Goal: Browse casually

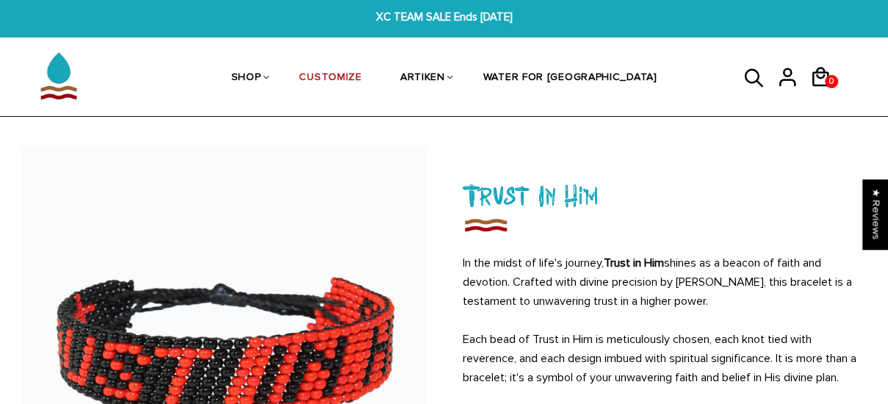
scroll to position [15, 0]
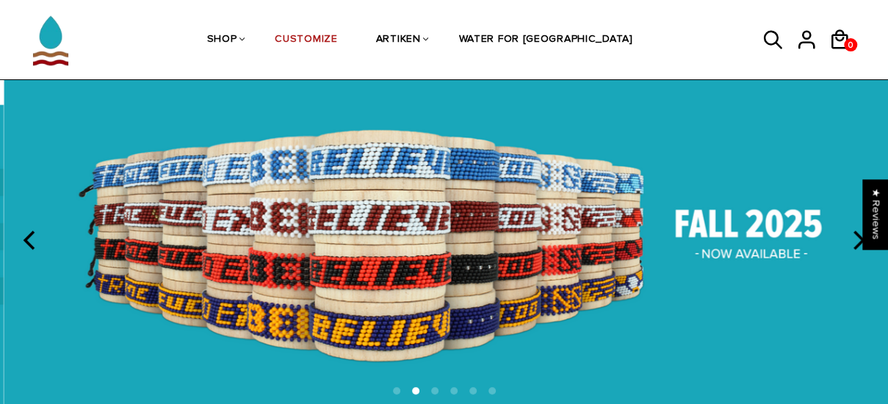
scroll to position [57, 0]
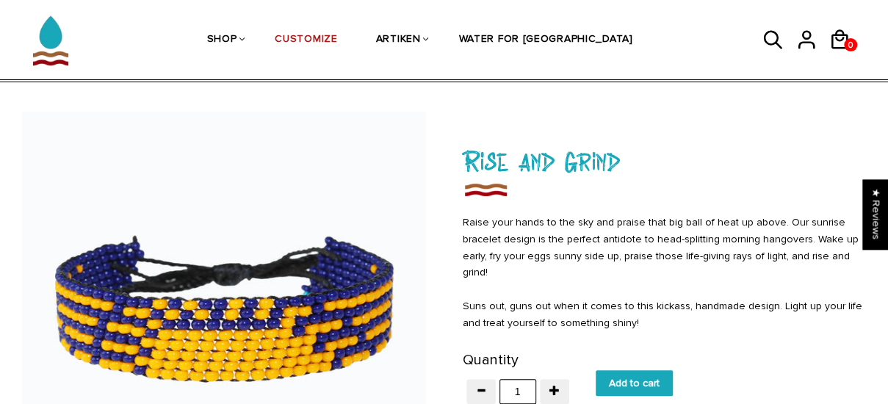
scroll to position [48, 0]
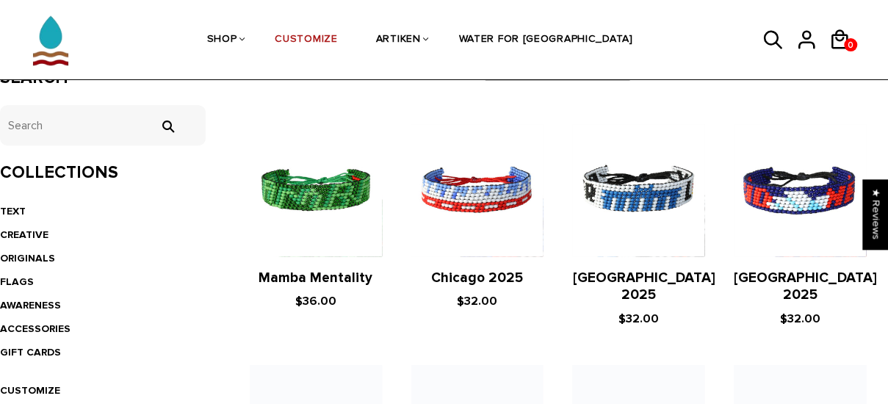
scroll to position [292, 0]
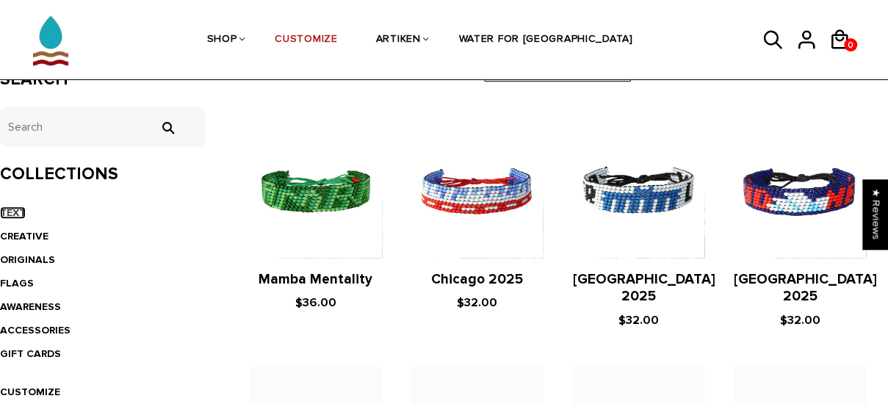
click at [12, 217] on link "TEXT" at bounding box center [13, 212] width 26 height 12
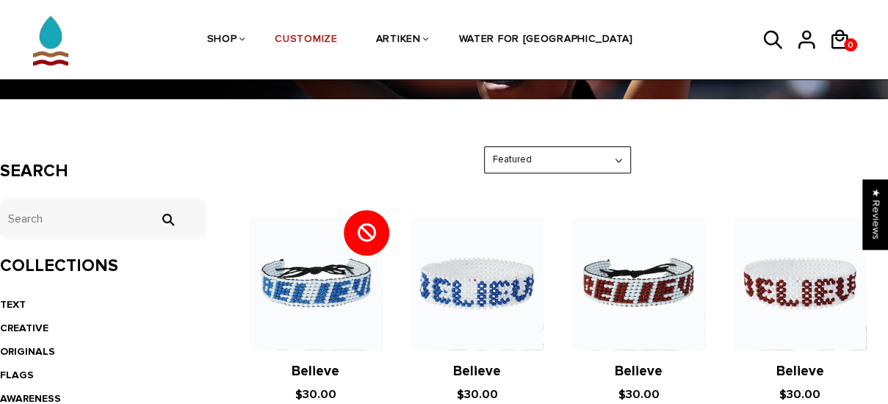
scroll to position [207, 0]
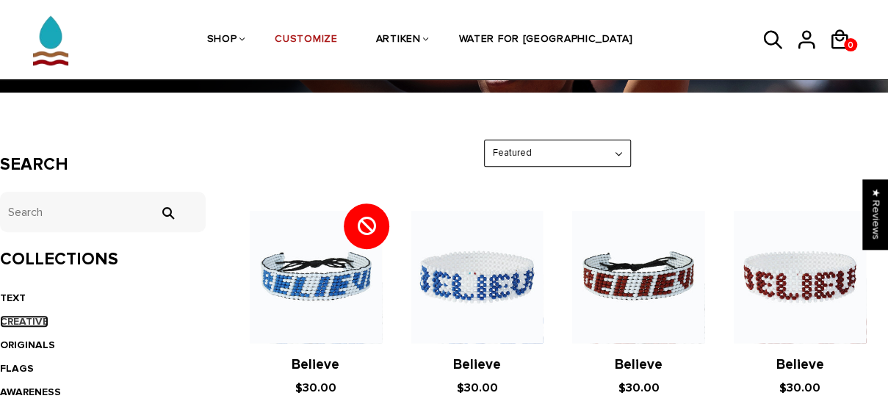
click at [29, 322] on link "CREATIVE" at bounding box center [24, 321] width 48 height 12
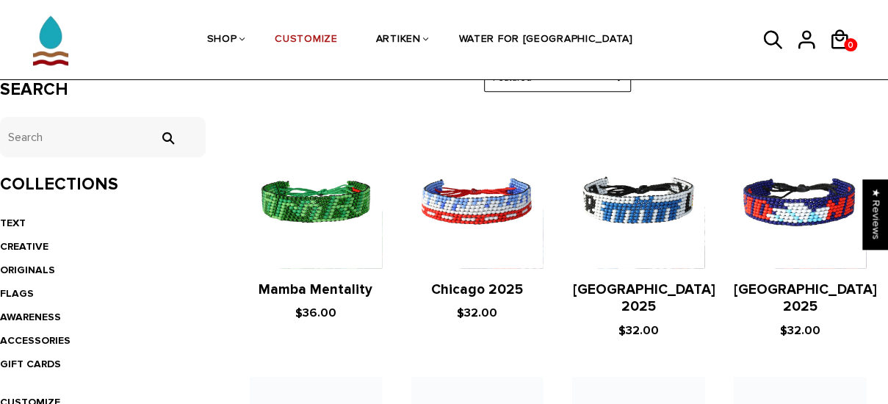
scroll to position [284, 0]
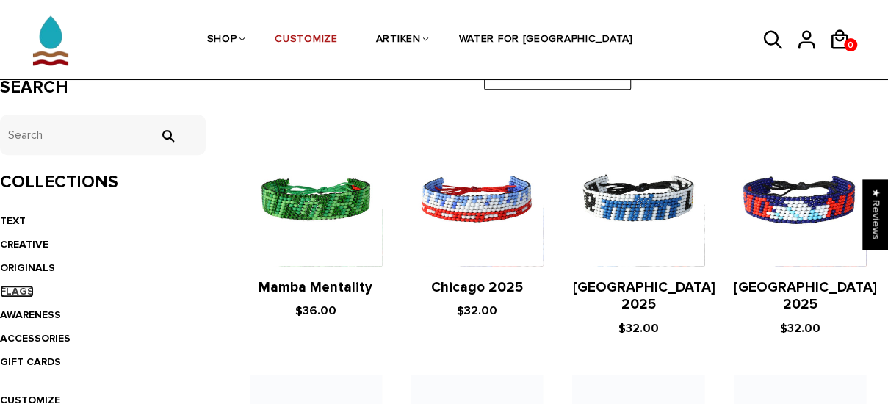
click at [18, 291] on link "FLAGS" at bounding box center [17, 291] width 34 height 12
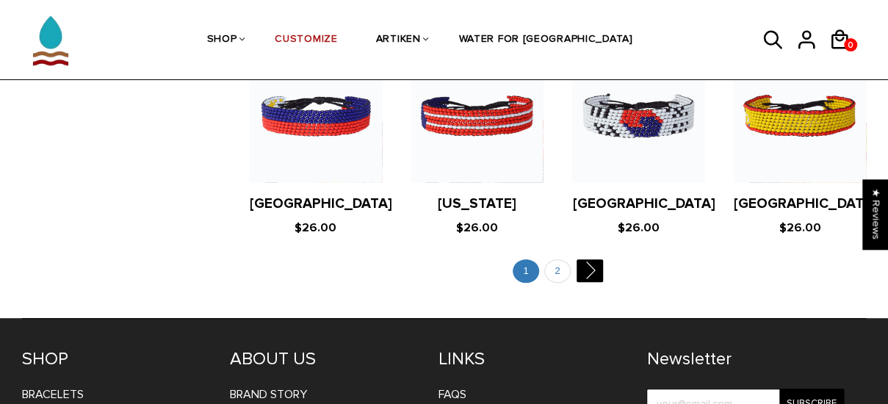
scroll to position [2882, 0]
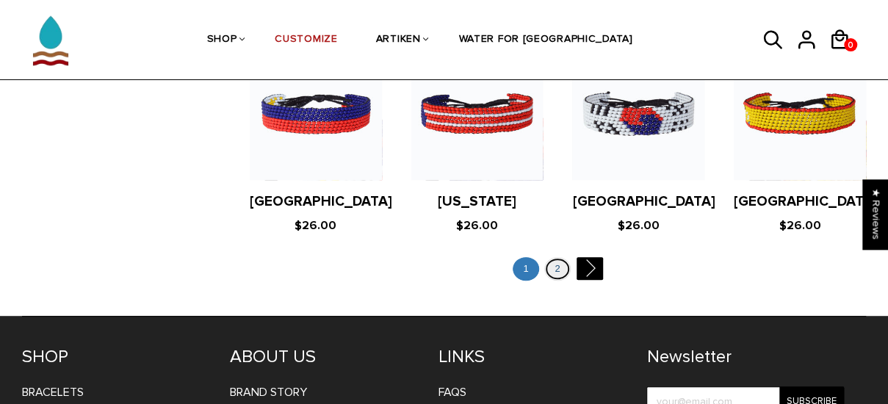
click at [557, 257] on link "2" at bounding box center [557, 269] width 26 height 24
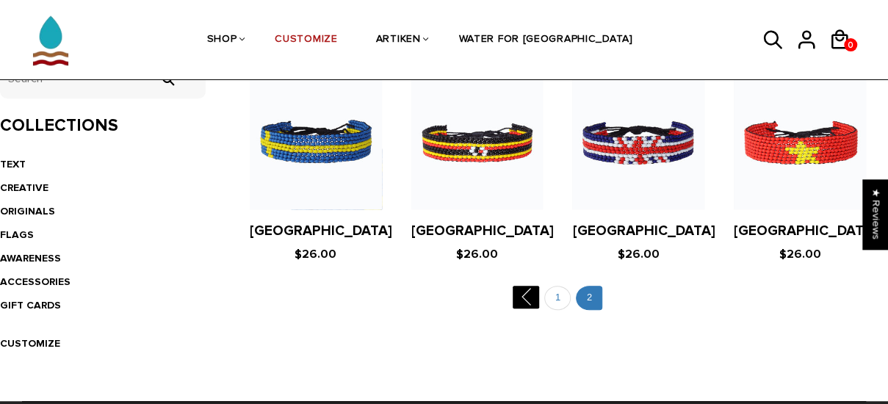
scroll to position [336, 0]
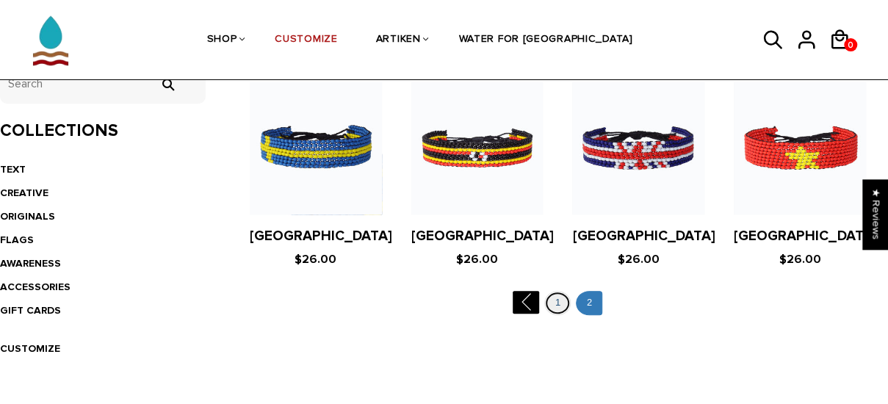
click at [557, 301] on link "1" at bounding box center [557, 303] width 26 height 24
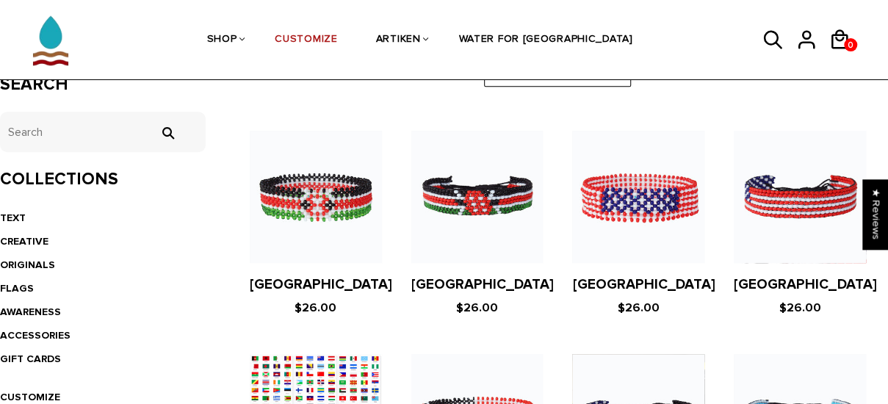
scroll to position [288, 0]
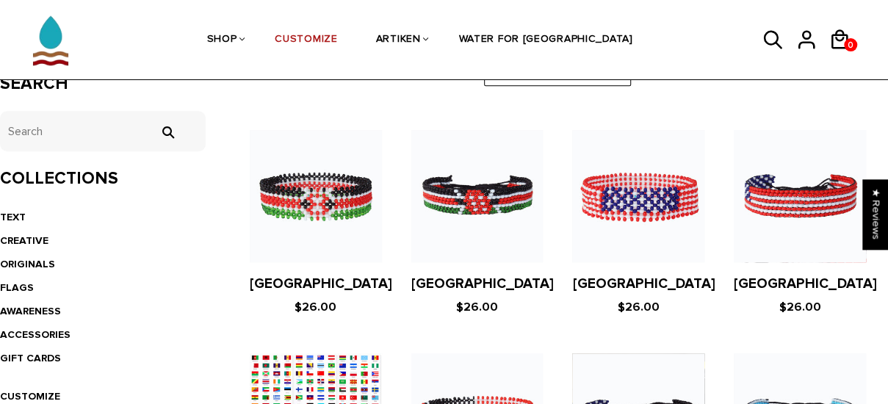
click at [485, 197] on figure at bounding box center [477, 196] width 132 height 132
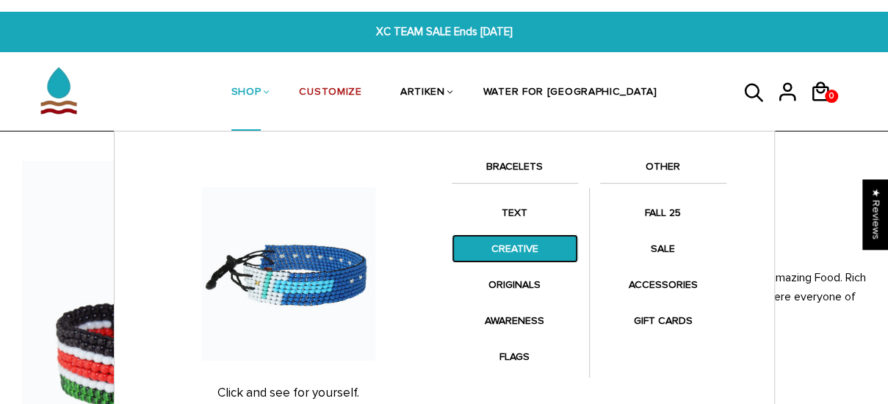
click at [519, 251] on link "CREATIVE" at bounding box center [515, 248] width 126 height 29
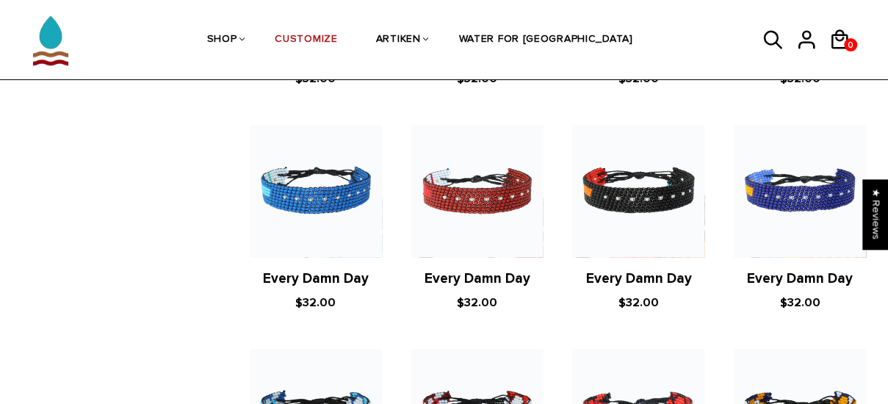
scroll to position [990, 0]
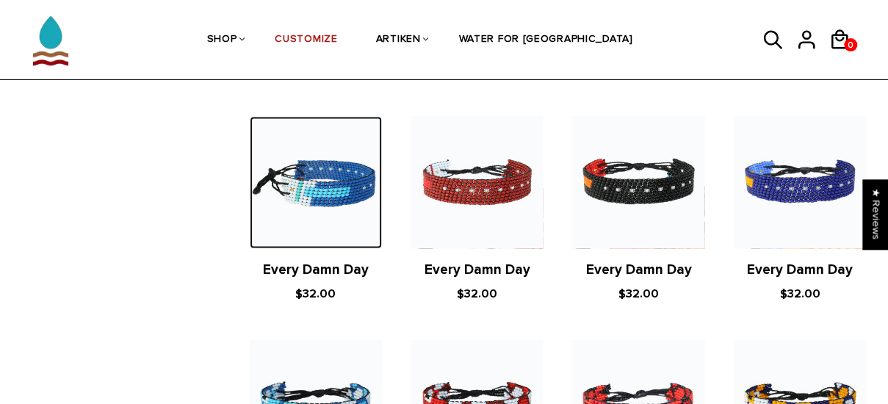
click at [330, 163] on img at bounding box center [316, 182] width 132 height 132
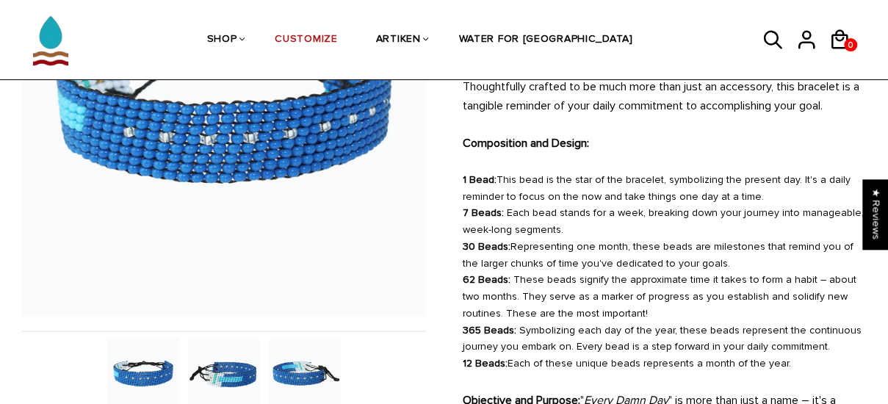
scroll to position [249, 0]
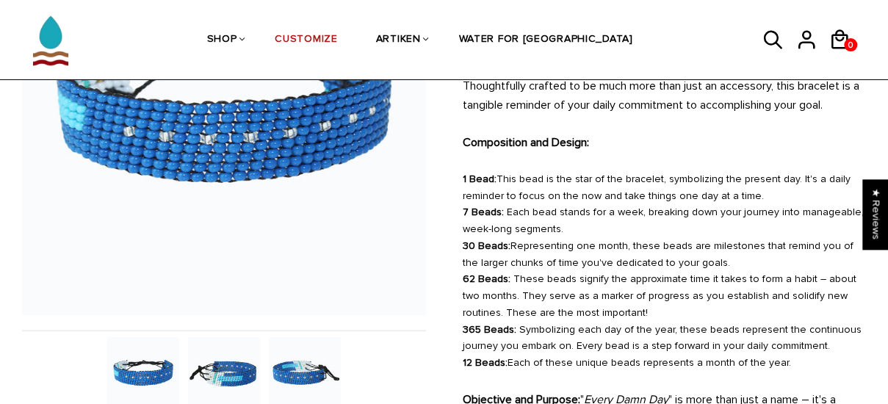
click at [228, 373] on img at bounding box center [224, 373] width 72 height 72
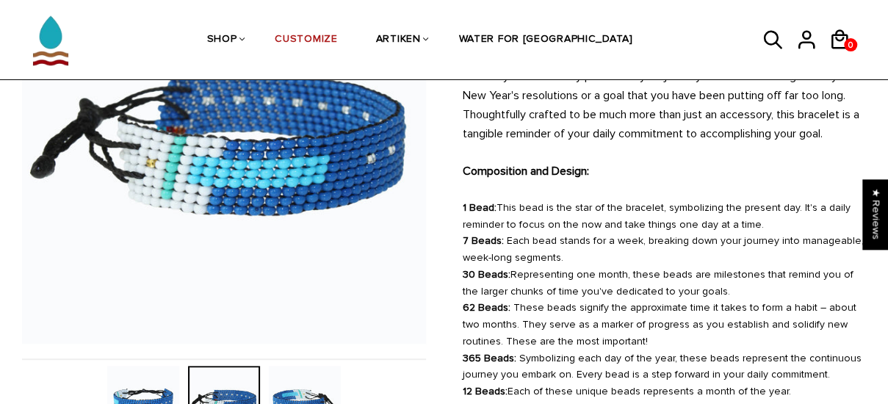
scroll to position [220, 0]
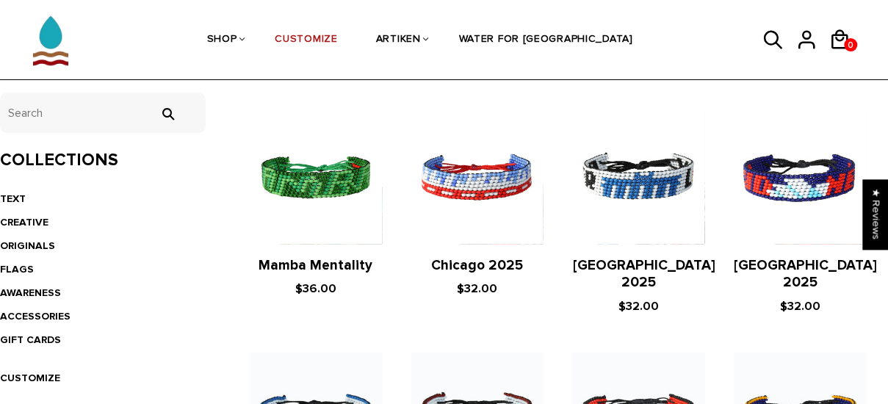
scroll to position [307, 0]
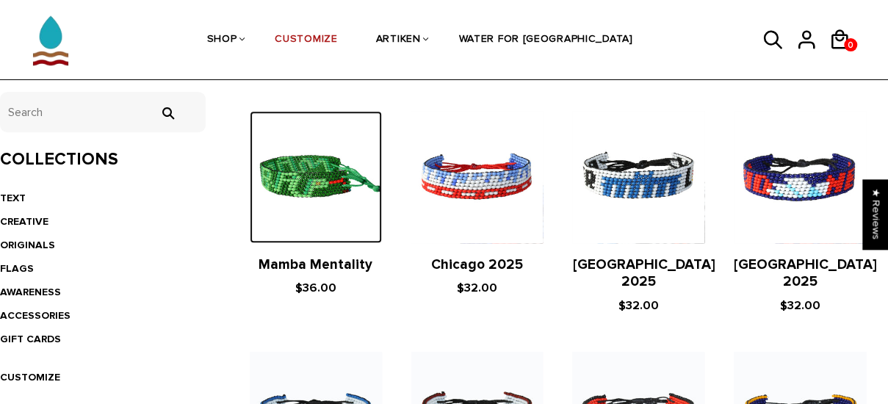
click at [313, 179] on img at bounding box center [316, 177] width 132 height 132
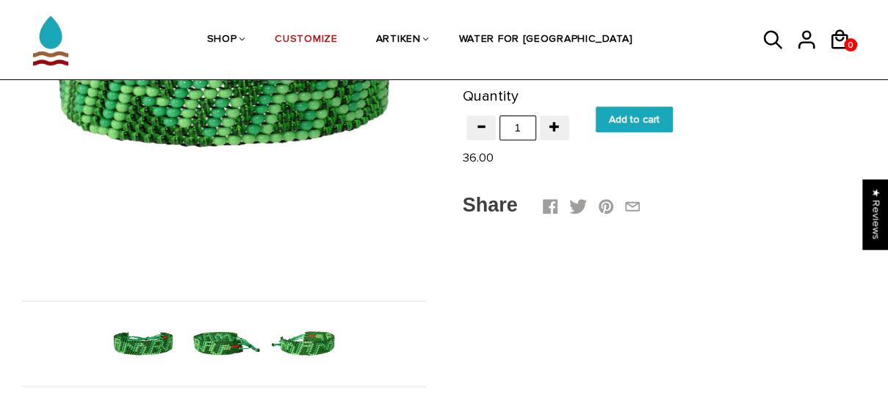
scroll to position [286, 0]
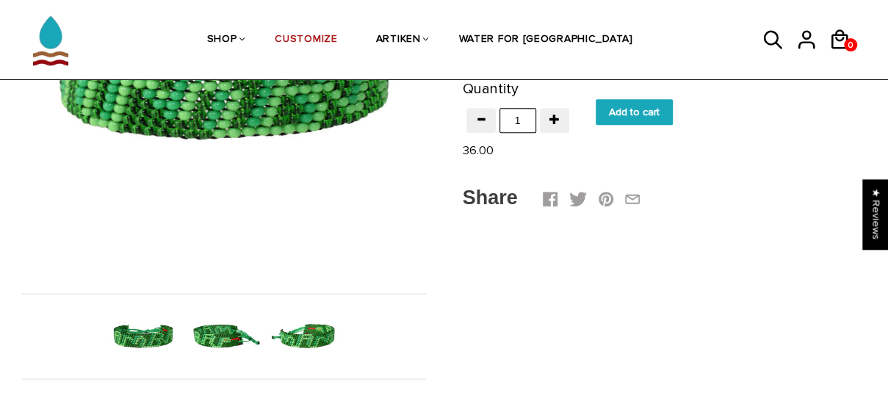
click at [198, 345] on img at bounding box center [224, 336] width 72 height 72
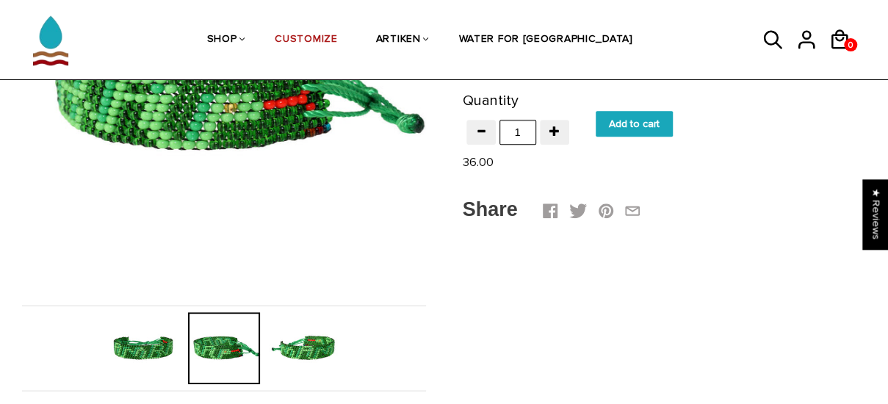
scroll to position [287, 0]
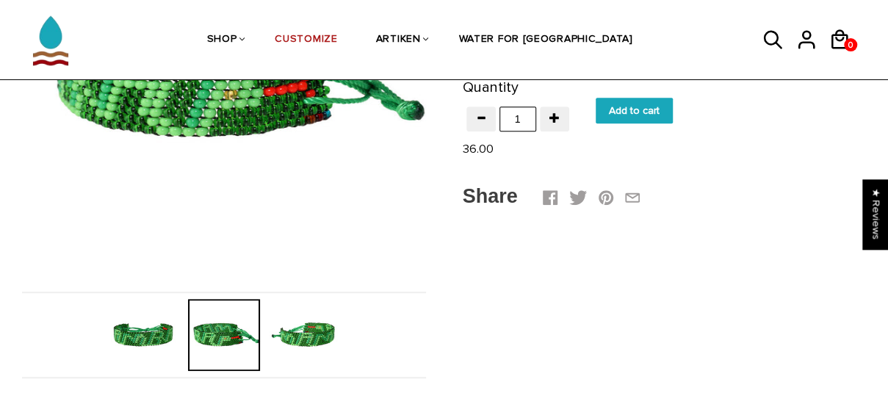
click at [299, 340] on img at bounding box center [305, 335] width 72 height 72
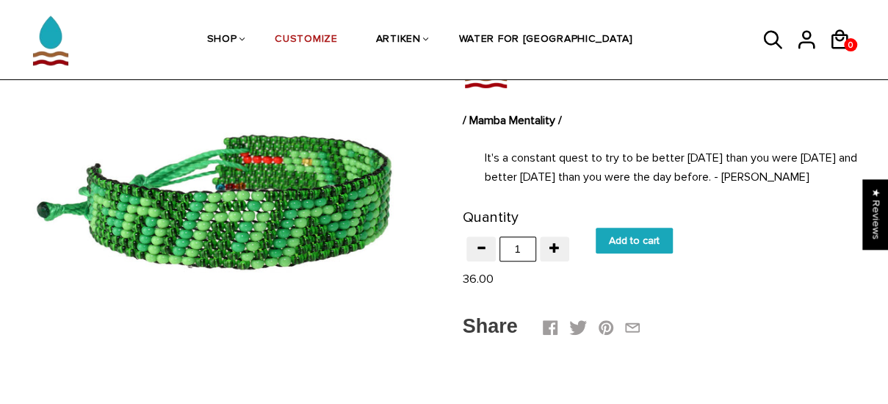
scroll to position [156, 0]
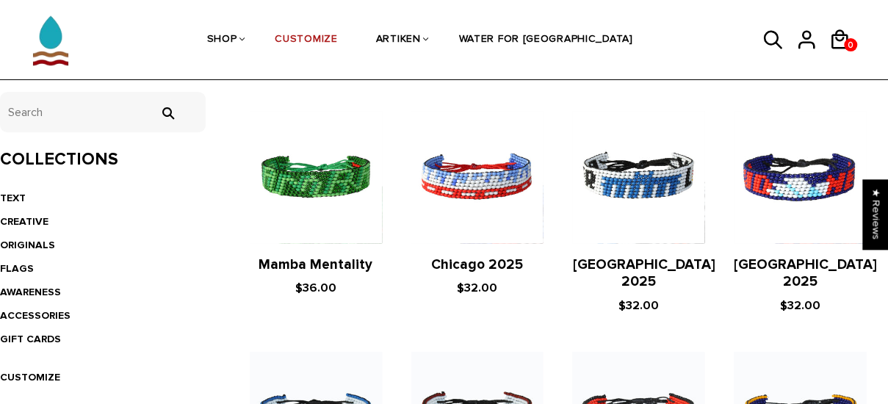
scroll to position [319, 0]
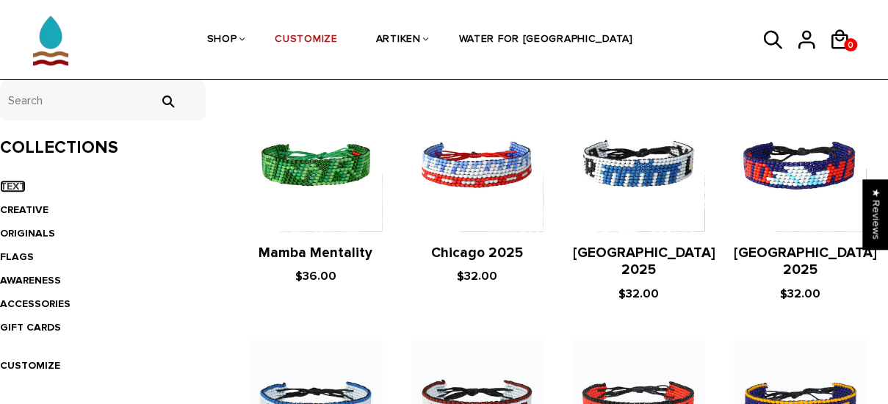
click at [16, 186] on link "TEXT" at bounding box center [13, 186] width 26 height 12
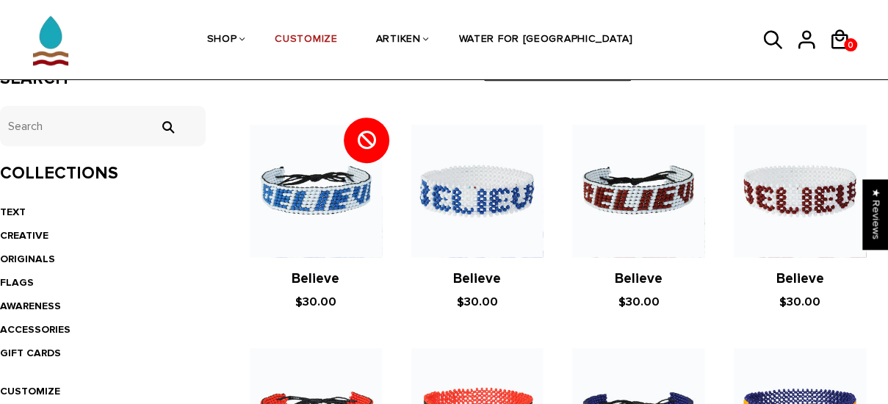
scroll to position [291, 0]
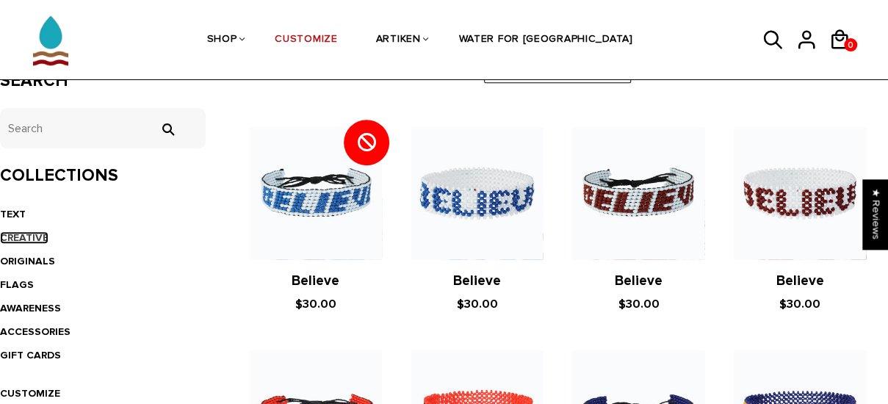
click at [17, 242] on link "CREATIVE" at bounding box center [24, 237] width 48 height 12
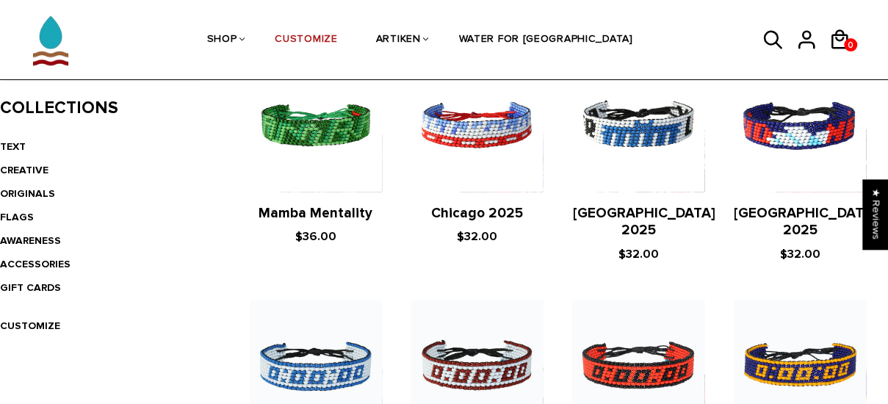
scroll to position [358, 0]
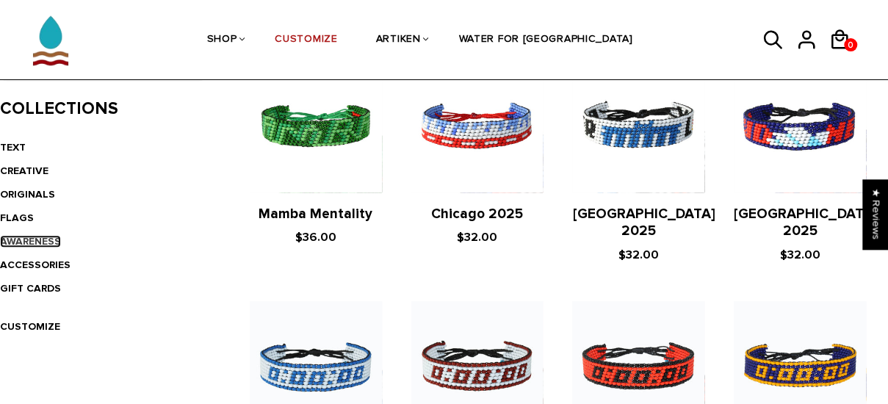
click at [16, 244] on link "AWARENESS" at bounding box center [30, 241] width 61 height 12
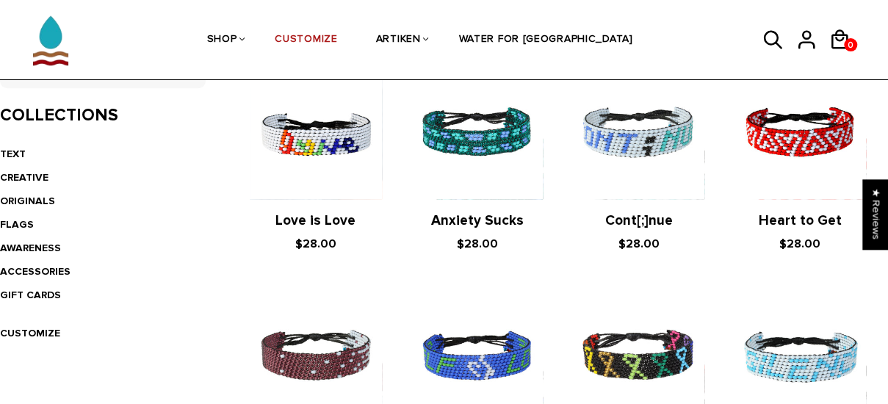
scroll to position [348, 0]
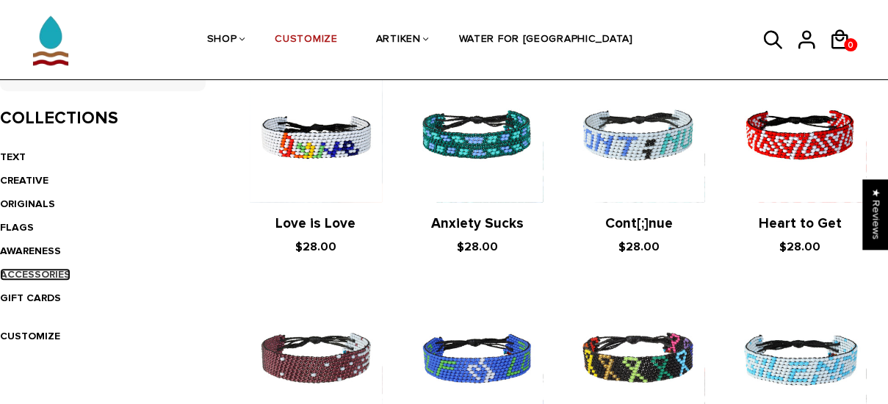
click at [29, 274] on link "ACCESSORIES" at bounding box center [35, 274] width 70 height 12
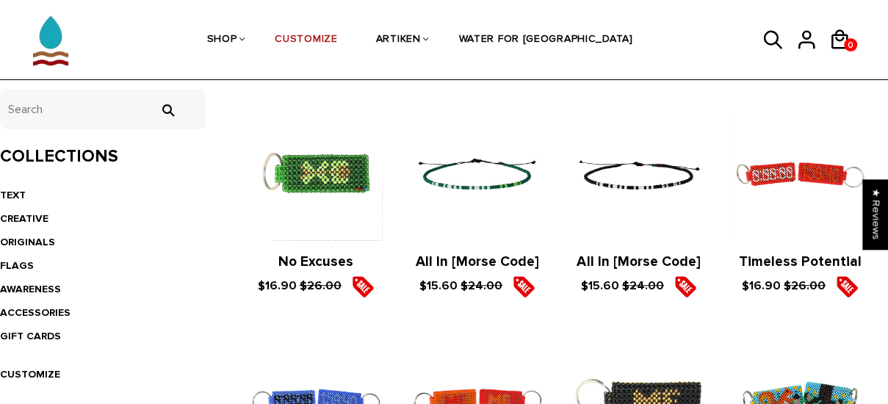
scroll to position [312, 0]
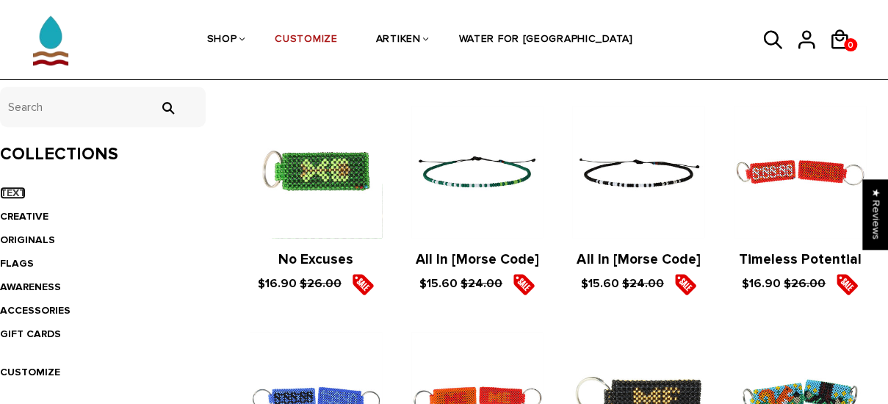
click at [6, 195] on link "TEXT" at bounding box center [13, 192] width 26 height 12
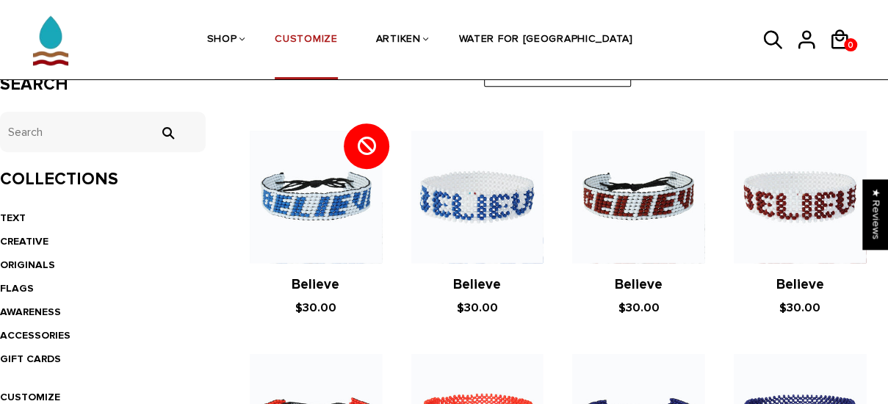
scroll to position [294, 0]
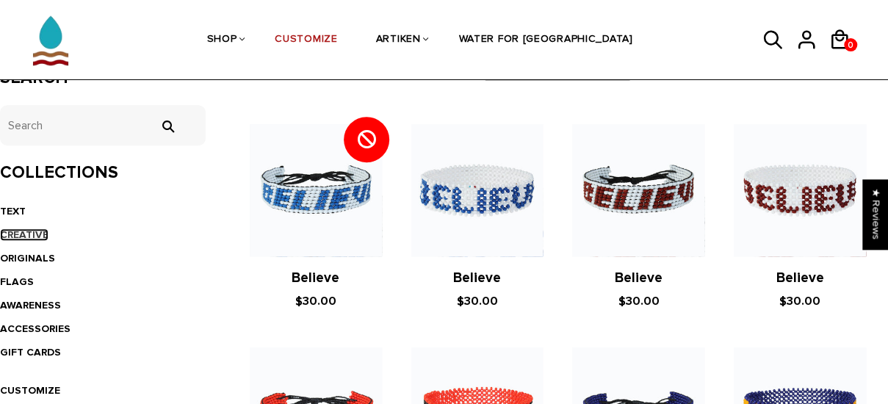
click at [22, 238] on link "CREATIVE" at bounding box center [24, 234] width 48 height 12
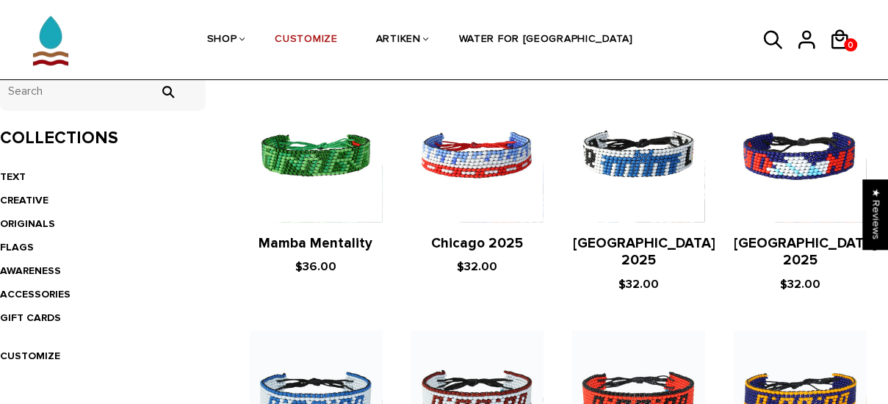
scroll to position [323, 0]
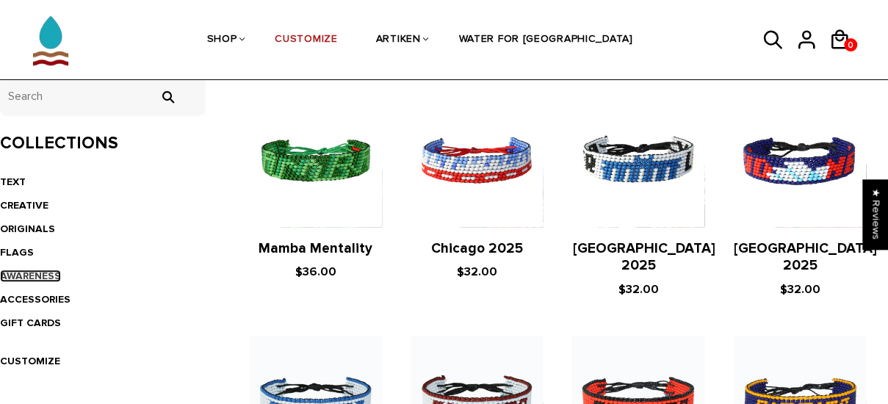
click at [23, 278] on link "AWARENESS" at bounding box center [30, 275] width 61 height 12
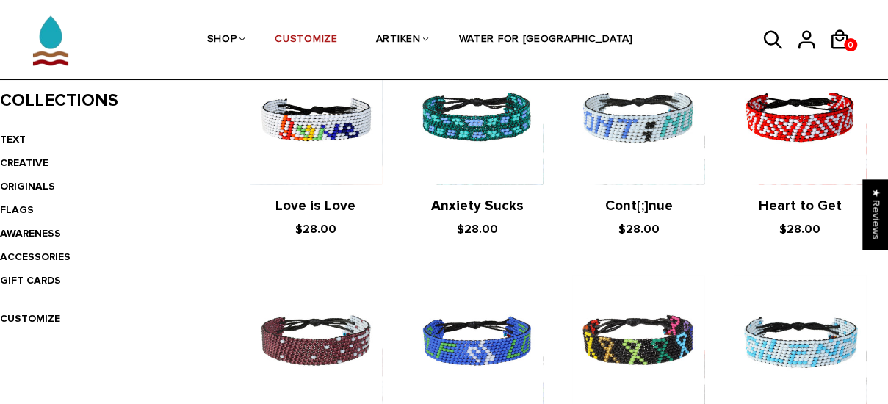
scroll to position [362, 0]
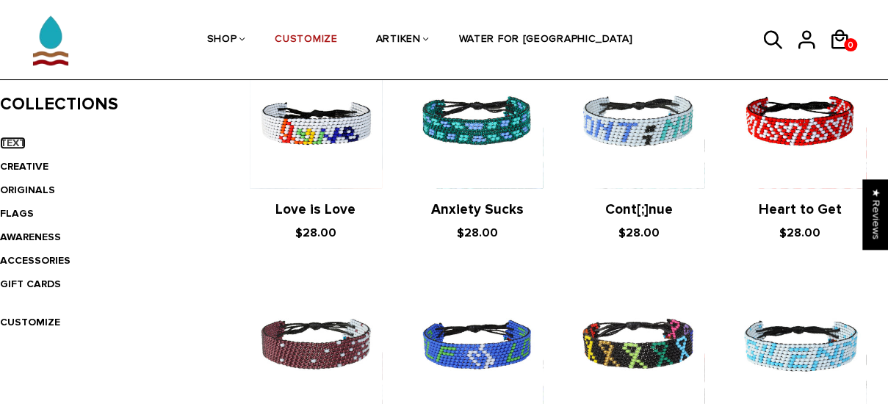
click at [15, 147] on link "TEXT" at bounding box center [13, 143] width 26 height 12
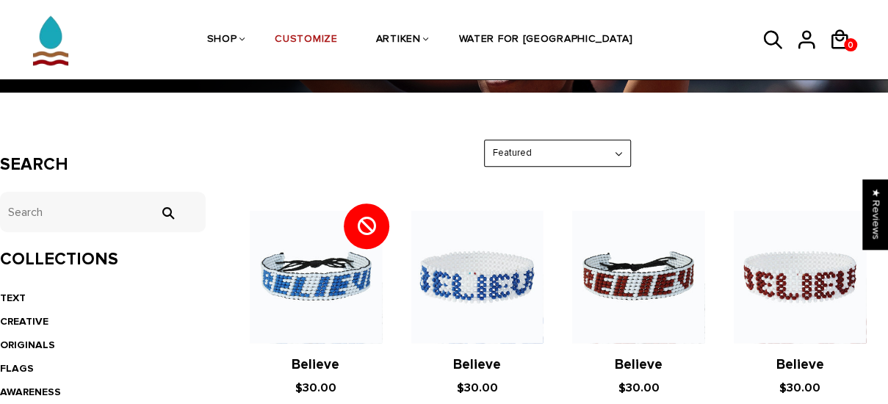
scroll to position [209, 0]
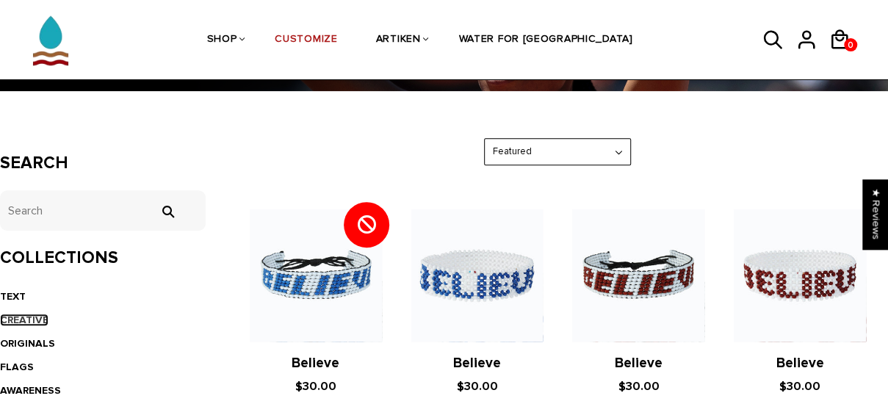
click at [21, 319] on link "CREATIVE" at bounding box center [24, 319] width 48 height 12
